Goal: Transaction & Acquisition: Subscribe to service/newsletter

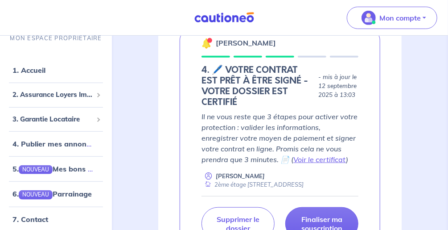
scroll to position [178, 0]
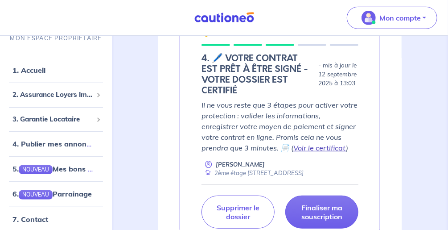
click at [293, 148] on link "Voir le certificat" at bounding box center [319, 147] width 53 height 9
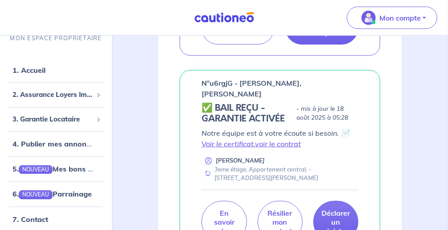
scroll to position [321, 0]
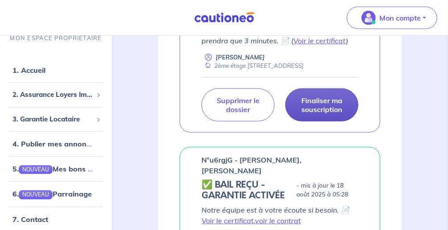
click at [333, 106] on p "Finaliser ma souscription" at bounding box center [321, 105] width 51 height 18
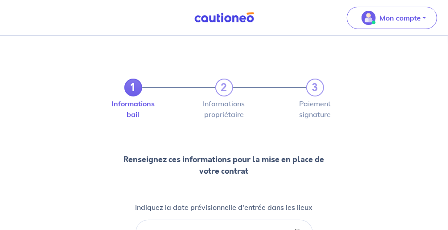
scroll to position [71, 0]
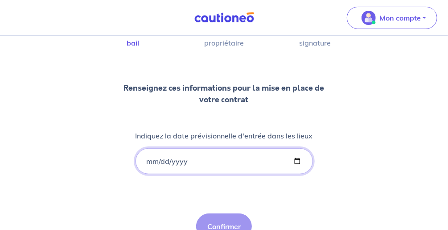
click at [156, 158] on input "Indiquez la date prévisionnelle d'entrée dans les lieux" at bounding box center [224, 161] width 177 height 26
click at [150, 159] on input "Indiquez la date prévisionnelle d'entrée dans les lieux" at bounding box center [224, 161] width 177 height 26
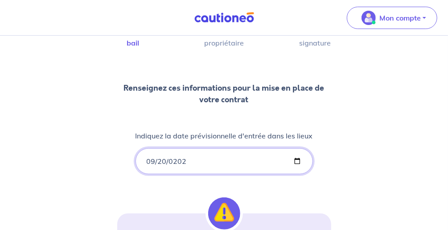
type input "[DATE]"
click at [168, 191] on div "1 2 3 Informations bail Informations propriétaire Paiement signature Renseignez…" at bounding box center [224, 178] width 214 height 385
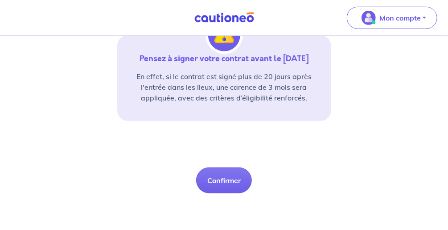
scroll to position [250, 0]
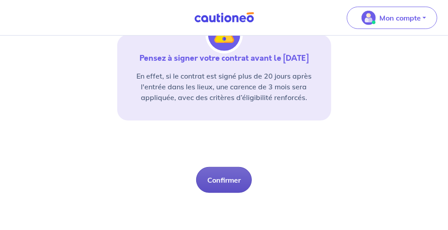
click at [227, 179] on button "Confirmer" at bounding box center [224, 180] width 56 height 26
select select "FR"
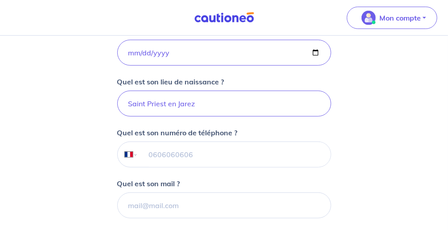
scroll to position [214, 0]
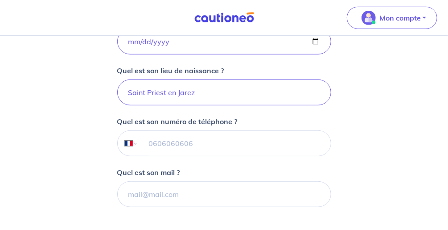
click at [177, 141] on input "tel" at bounding box center [234, 143] width 193 height 25
type input "07 81 57 51 43"
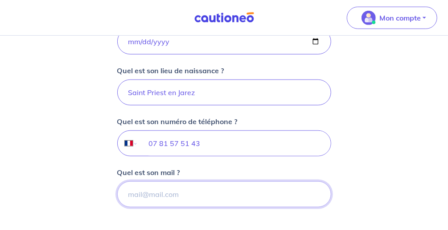
click at [182, 191] on input "Quel est son mail ?" at bounding box center [224, 194] width 214 height 26
paste input ""[PERSON_NAME]" <[PERSON_NAME][EMAIL_ADDRESS][DOMAIN_NAME]>"
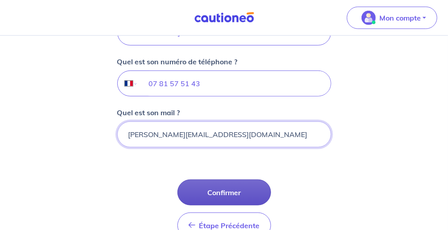
scroll to position [285, 0]
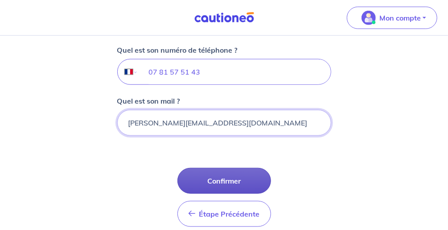
type input "[PERSON_NAME][EMAIL_ADDRESS][DOMAIN_NAME]"
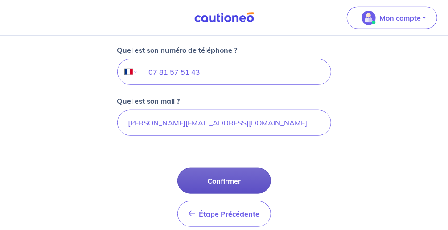
click at [229, 176] on button "Confirmer" at bounding box center [224, 181] width 94 height 26
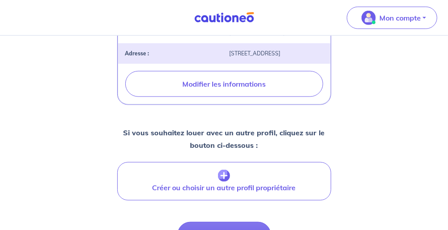
scroll to position [411, 0]
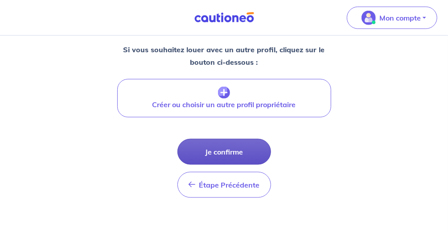
click at [233, 139] on button "Je confirme" at bounding box center [224, 152] width 94 height 26
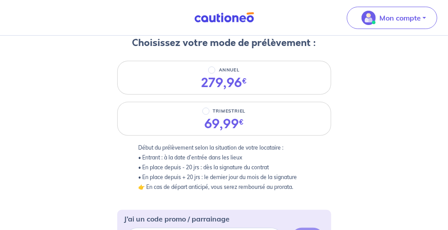
scroll to position [36, 0]
